Goal: Browse casually: Explore the website without a specific task or goal

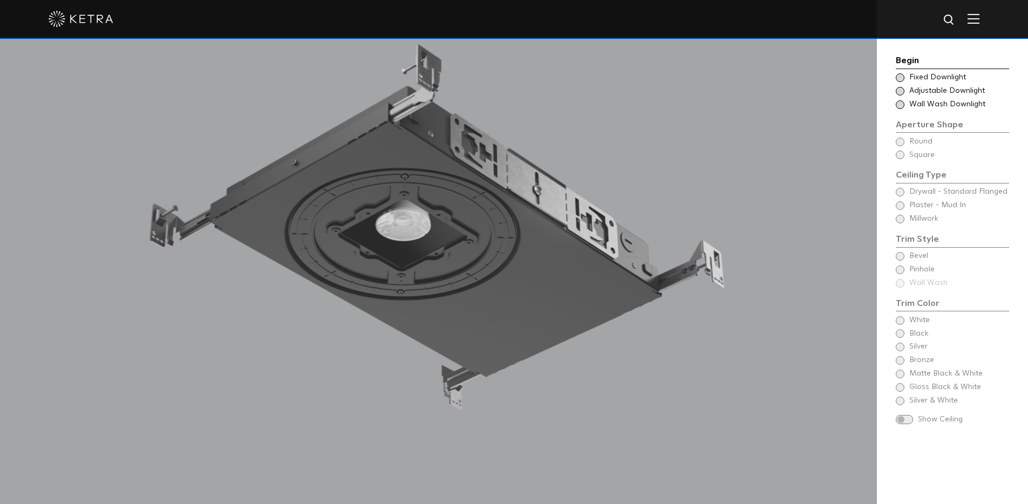
scroll to position [1082, 0]
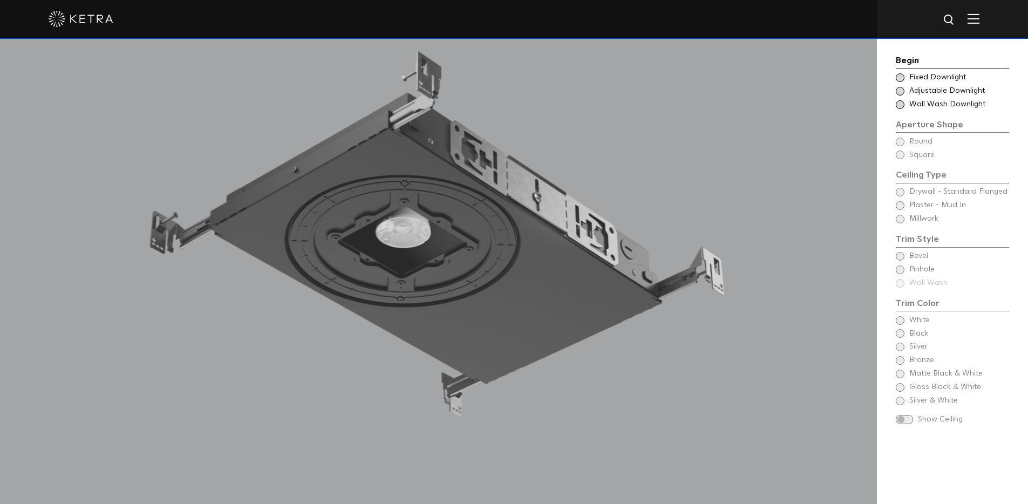
click at [903, 76] on span at bounding box center [900, 77] width 9 height 9
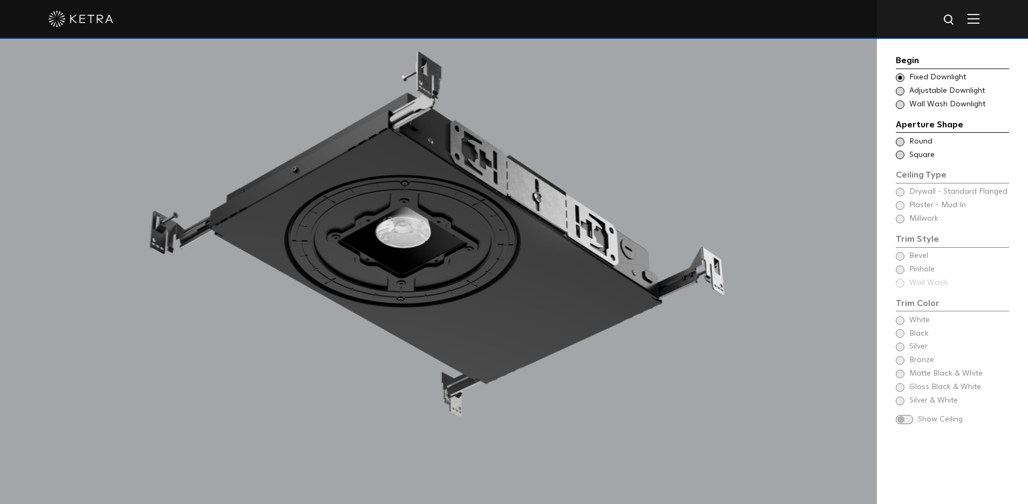
click at [904, 142] on span at bounding box center [900, 142] width 9 height 9
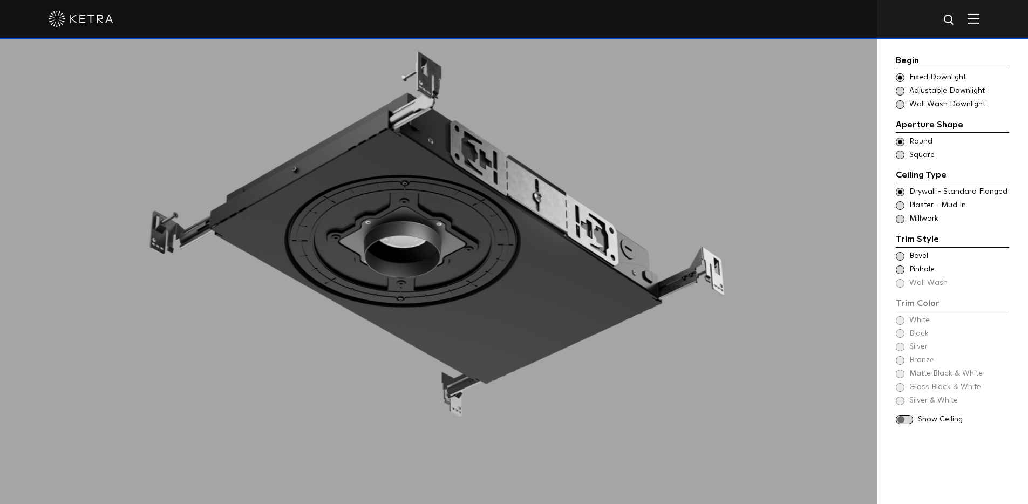
click at [901, 252] on span at bounding box center [900, 256] width 9 height 9
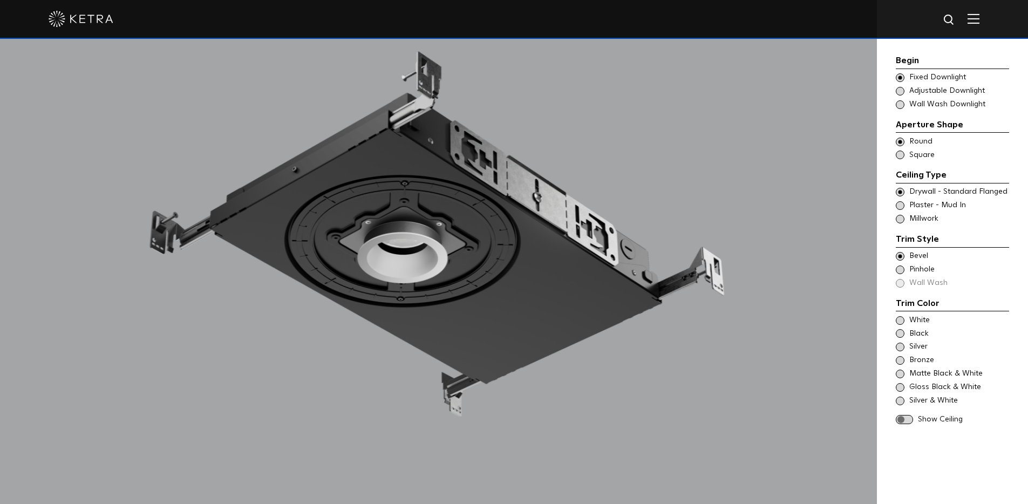
click at [902, 318] on span at bounding box center [900, 320] width 9 height 9
click at [909, 419] on span at bounding box center [904, 419] width 17 height 9
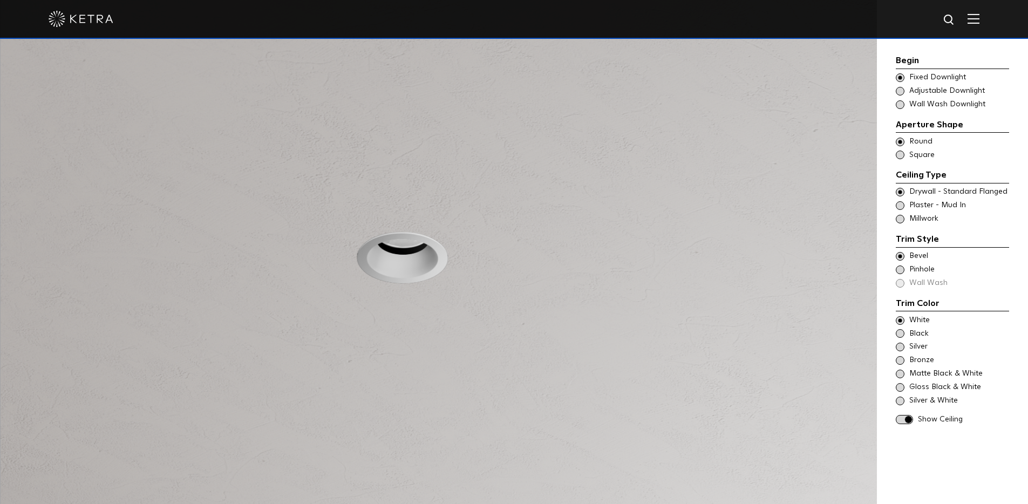
click at [901, 334] on span at bounding box center [900, 333] width 9 height 9
click at [901, 345] on span at bounding box center [900, 347] width 9 height 9
click at [901, 359] on span at bounding box center [900, 360] width 9 height 9
click at [899, 377] on span at bounding box center [900, 374] width 9 height 9
click at [900, 388] on span at bounding box center [900, 387] width 9 height 9
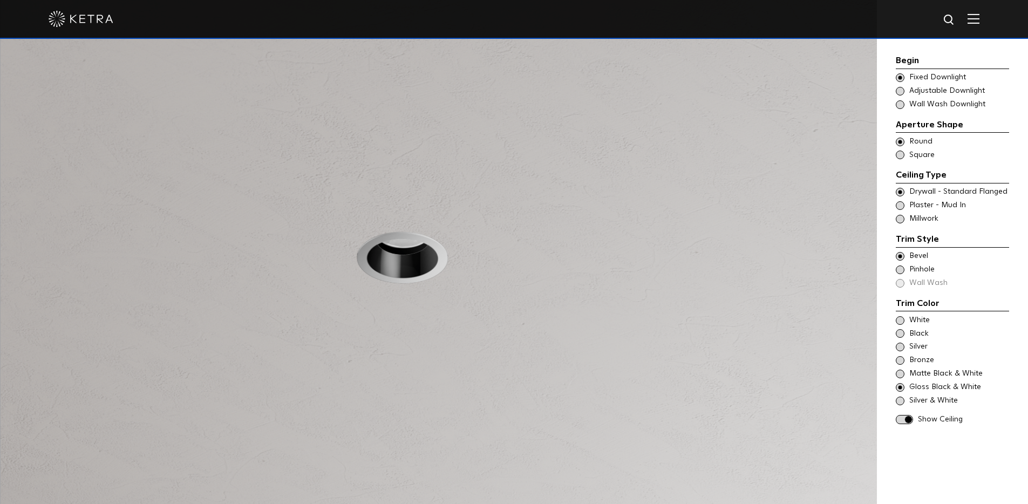
click at [902, 400] on span at bounding box center [900, 401] width 9 height 9
click at [901, 270] on span at bounding box center [900, 270] width 9 height 9
